Goal: Task Accomplishment & Management: Manage account settings

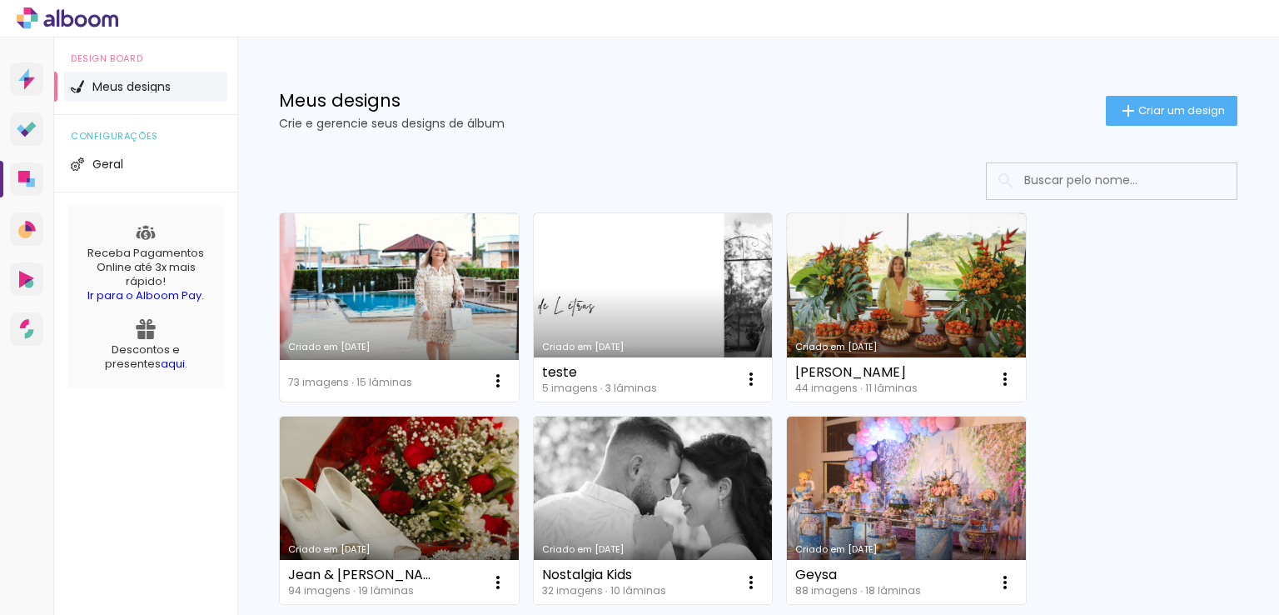
click at [395, 301] on link "Criado em [DATE]" at bounding box center [399, 307] width 239 height 188
